Goal: Task Accomplishment & Management: Use online tool/utility

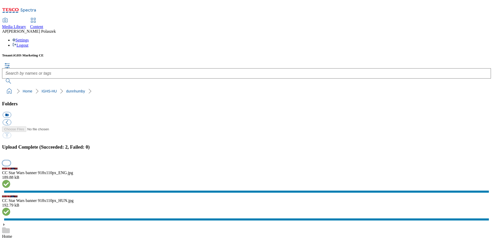
scroll to position [232, 0]
click at [10, 161] on button "button" at bounding box center [7, 163] width 8 height 5
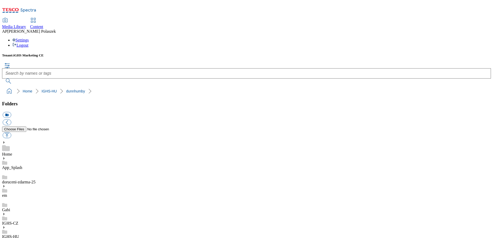
click at [43, 18] on link "Content" at bounding box center [36, 23] width 13 height 11
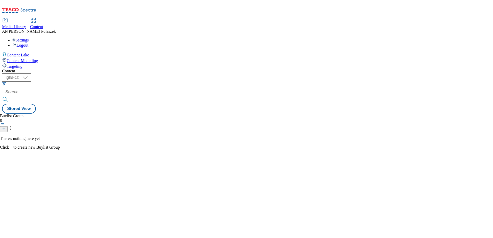
click at [26, 24] on span "Media Library" at bounding box center [14, 26] width 24 height 4
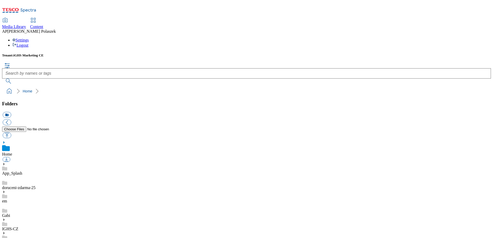
click at [6, 231] on icon at bounding box center [4, 233] width 4 height 4
